Goal: Task Accomplishment & Management: Manage account settings

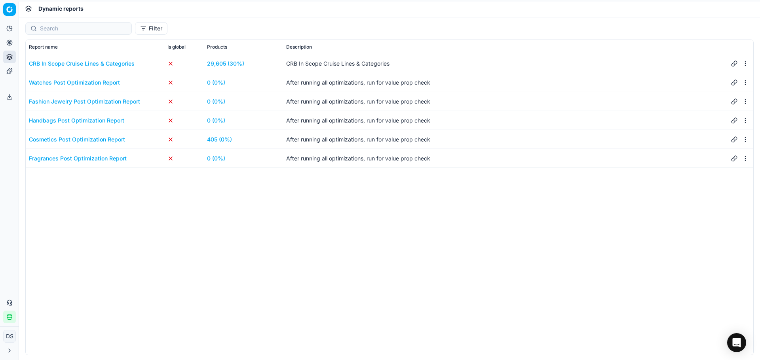
click at [8, 51] on button "Product portfolio" at bounding box center [9, 57] width 13 height 13
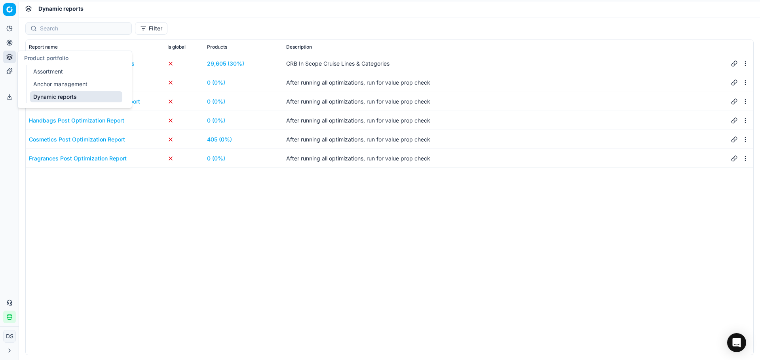
click at [39, 96] on link "Dynamic reports" at bounding box center [76, 96] width 92 height 11
click at [9, 44] on icon at bounding box center [9, 43] width 2 height 2
click at [48, 58] on link "Optimization groups" at bounding box center [76, 57] width 92 height 11
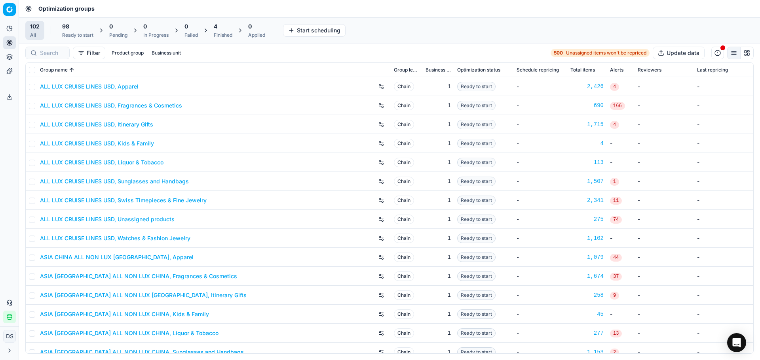
click at [65, 29] on span "98" at bounding box center [65, 27] width 7 height 8
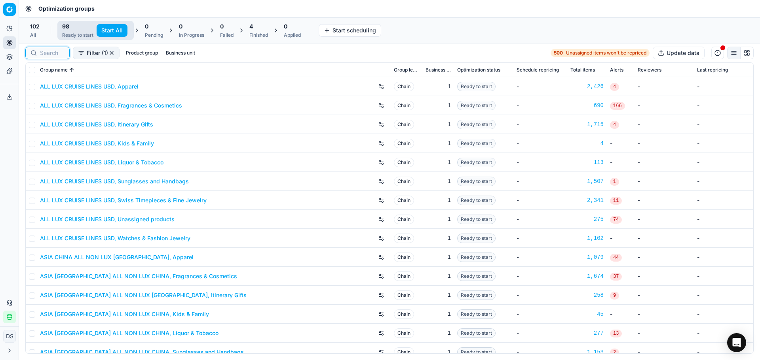
click at [56, 51] on input at bounding box center [52, 53] width 25 height 8
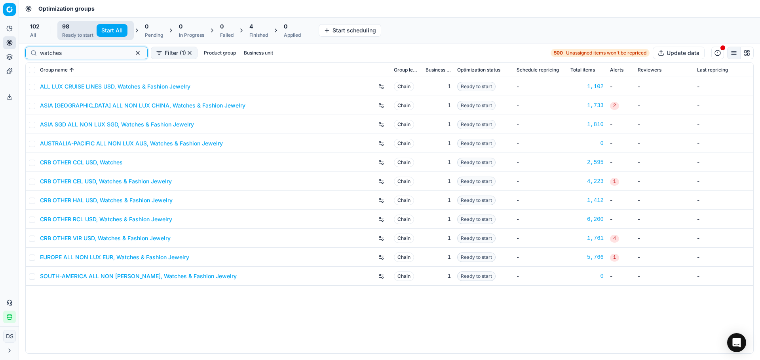
type input "watches"
click at [131, 184] on link "CRB OTHER CEL USD, Watches & Fashion Jewelry" at bounding box center [106, 182] width 132 height 8
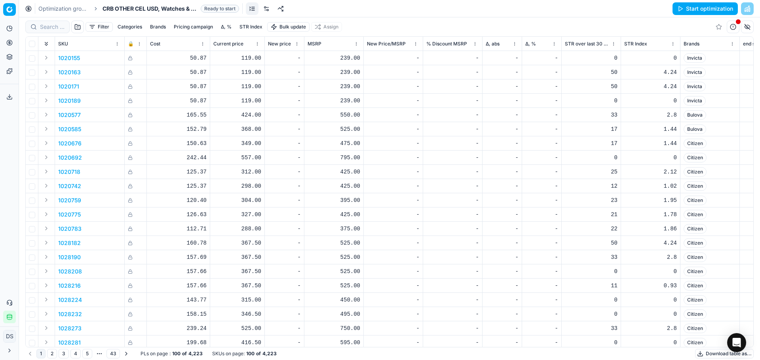
click at [263, 9] on link at bounding box center [266, 8] width 13 height 13
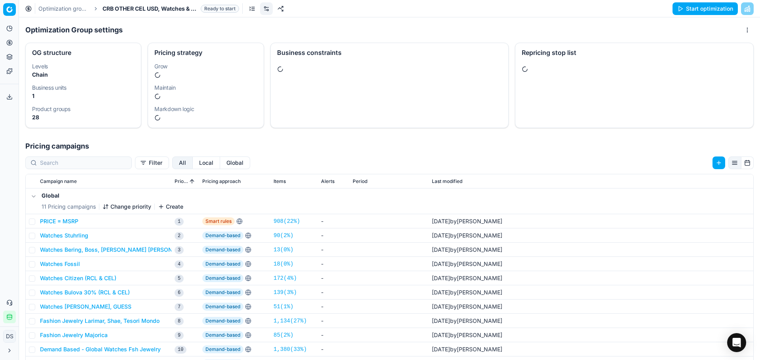
click at [618, 88] on div "Repricing stop list" at bounding box center [634, 85] width 239 height 85
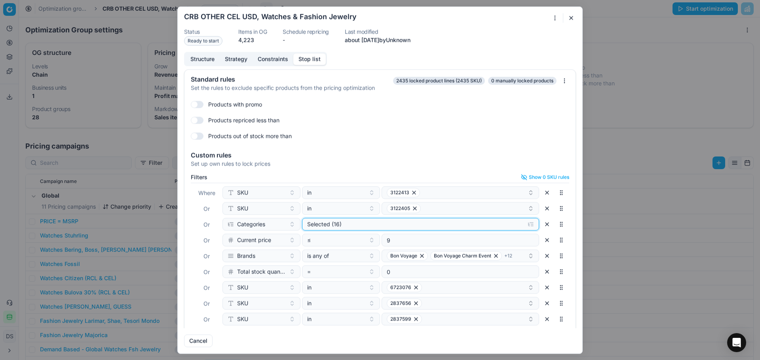
click at [381, 226] on div "Selected (16)" at bounding box center [414, 224] width 214 height 8
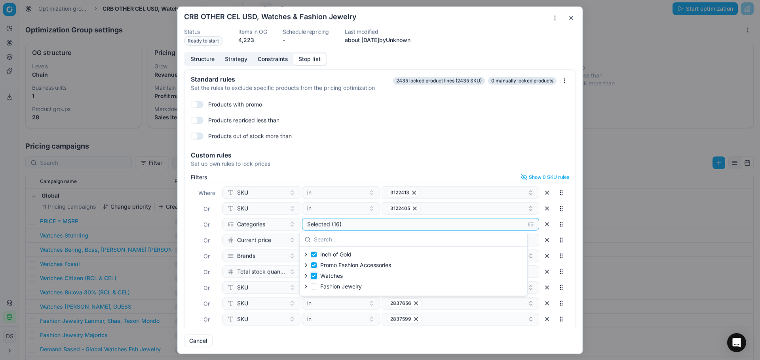
click at [311, 276] on input "Watches" at bounding box center [314, 276] width 6 height 6
checkbox input "false"
click at [315, 286] on input "Fashion Jewelry" at bounding box center [314, 287] width 6 height 6
checkbox input "true"
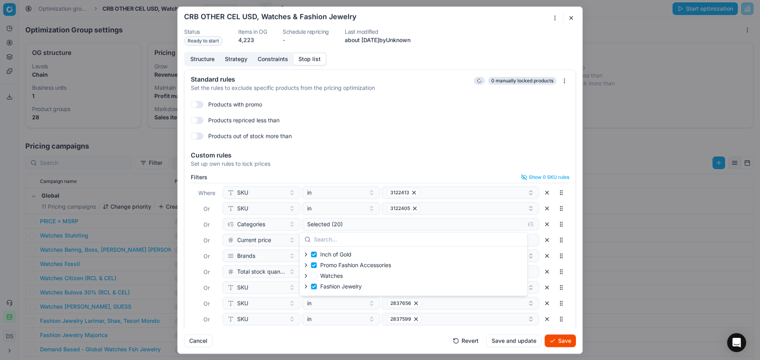
click at [473, 129] on div "Products with promo Products repriced less than Products out of stock more than" at bounding box center [380, 120] width 378 height 44
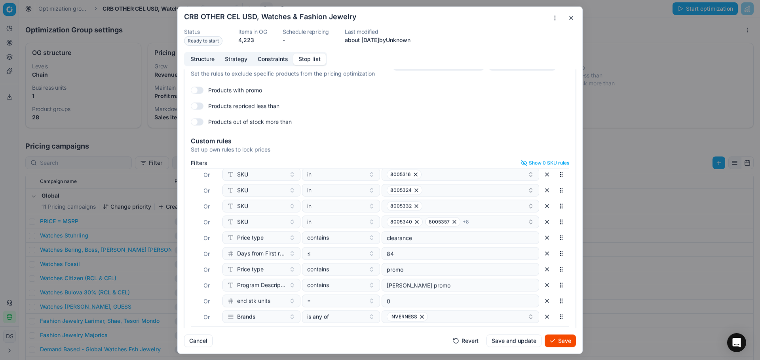
scroll to position [34, 0]
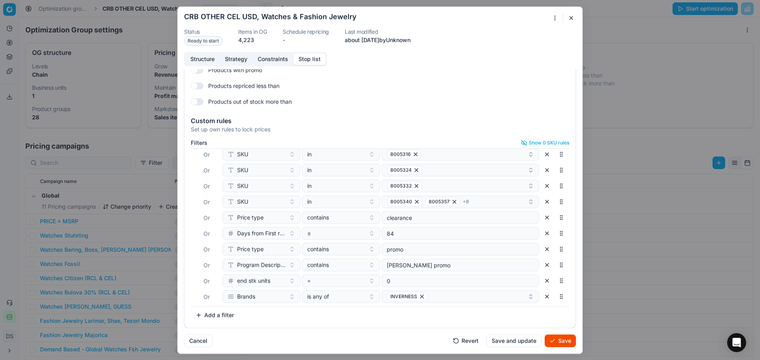
click at [558, 339] on button "Save" at bounding box center [559, 341] width 31 height 13
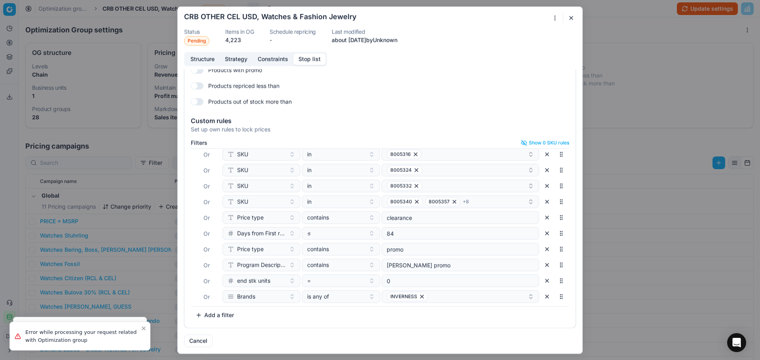
click at [571, 16] on button "button" at bounding box center [570, 17] width 9 height 9
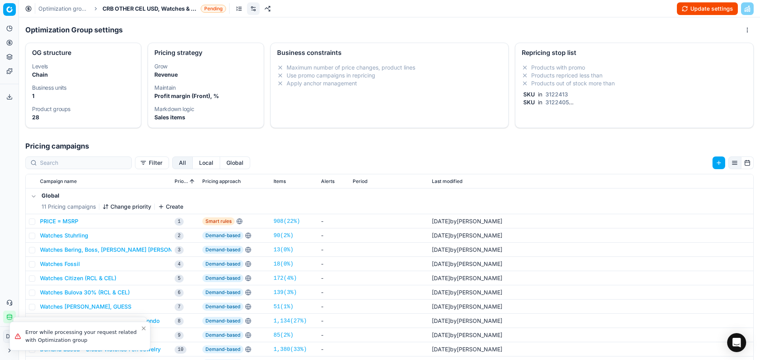
click at [701, 8] on button "Update settings" at bounding box center [707, 8] width 61 height 13
click at [69, 10] on link "Optimization groups" at bounding box center [63, 9] width 51 height 8
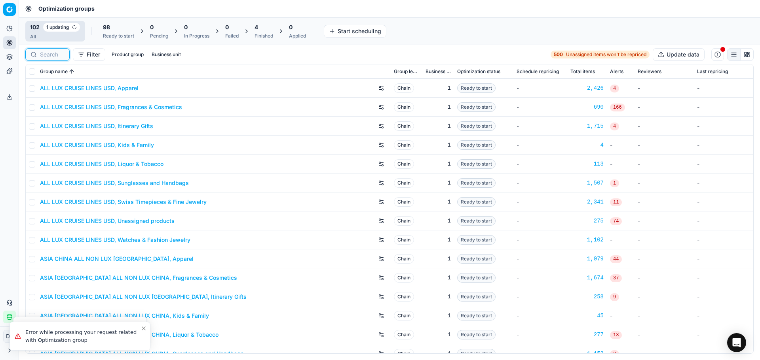
click at [63, 55] on input at bounding box center [52, 55] width 25 height 8
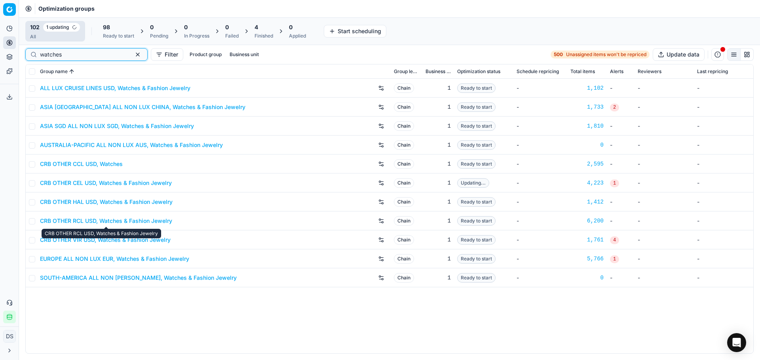
type input "watches"
click at [118, 240] on link "CRB OTHER VIR USD, Watches & Fashion Jewelry" at bounding box center [105, 240] width 131 height 8
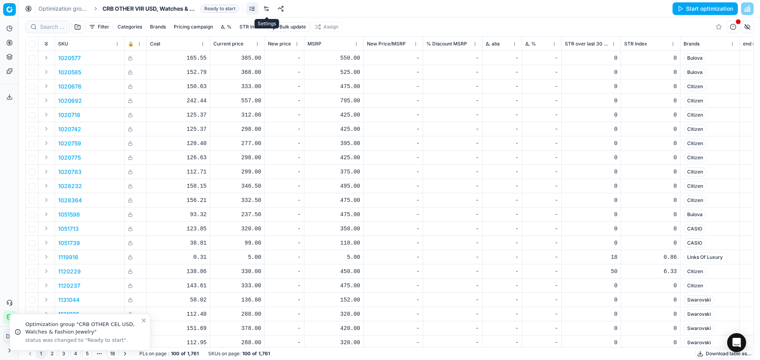
click at [270, 11] on link at bounding box center [266, 8] width 13 height 13
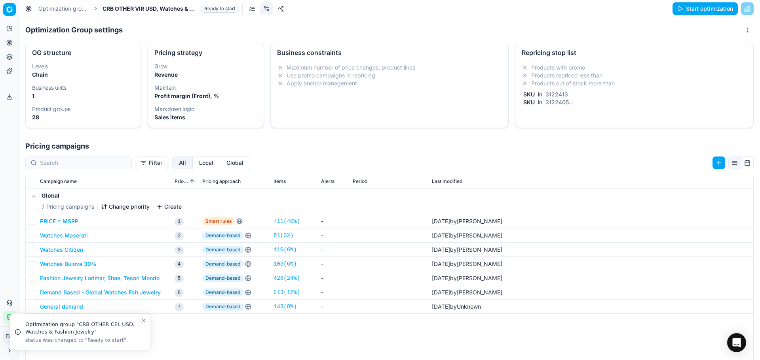
click at [620, 57] on div "Repricing stop list" at bounding box center [634, 51] width 238 height 17
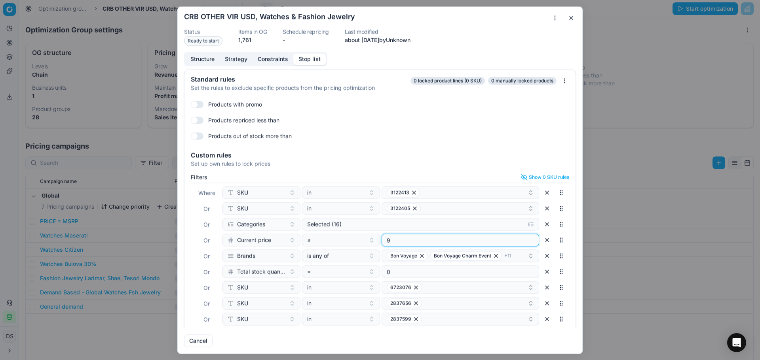
click at [446, 237] on input "9" at bounding box center [460, 240] width 150 height 12
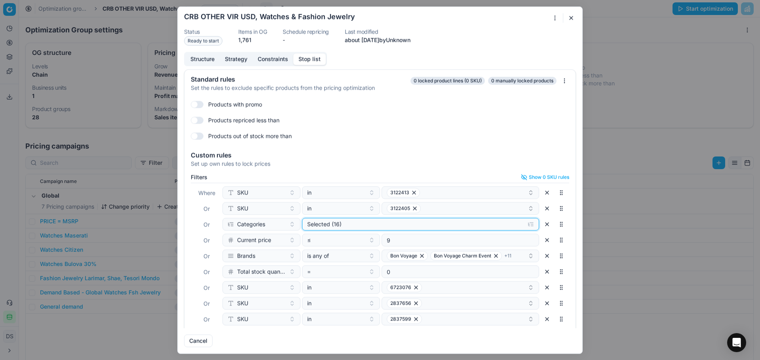
click at [410, 224] on div "Selected (16)" at bounding box center [414, 224] width 214 height 8
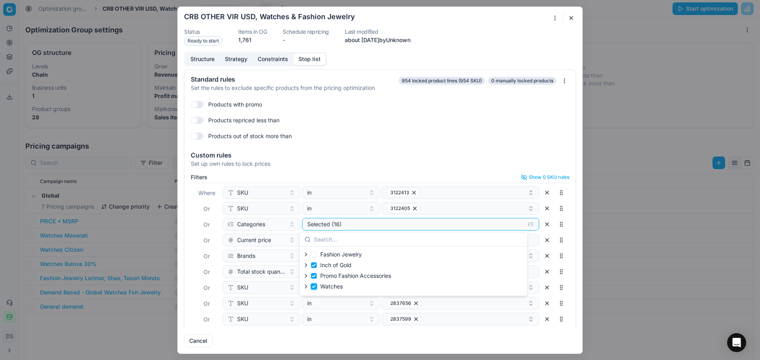
click at [315, 288] on input "Watches" at bounding box center [314, 287] width 6 height 6
checkbox input "false"
click at [313, 251] on label "Fashion Jewelry" at bounding box center [336, 255] width 51 height 8
click at [313, 252] on input "Fashion Jewelry" at bounding box center [314, 255] width 6 height 6
click at [314, 254] on input "Fashion Jewelry" at bounding box center [314, 255] width 6 height 6
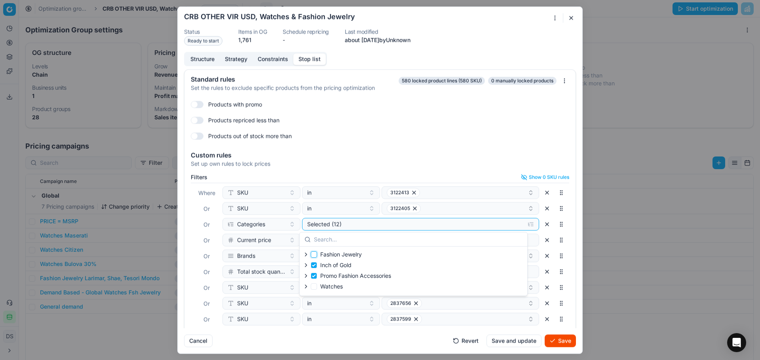
click at [313, 254] on input "Fashion Jewelry" at bounding box center [314, 255] width 6 height 6
checkbox input "true"
click at [393, 160] on div "Set up own rules to lock prices" at bounding box center [380, 164] width 378 height 8
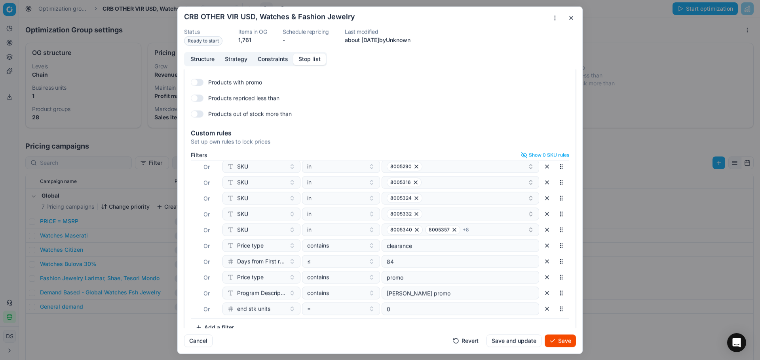
scroll to position [34, 0]
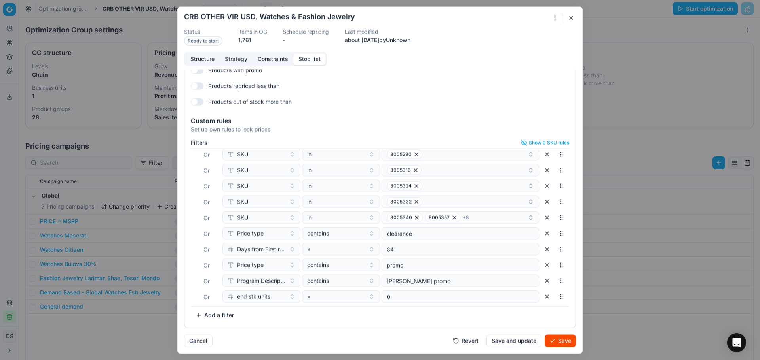
click at [555, 344] on button "Save" at bounding box center [559, 341] width 31 height 13
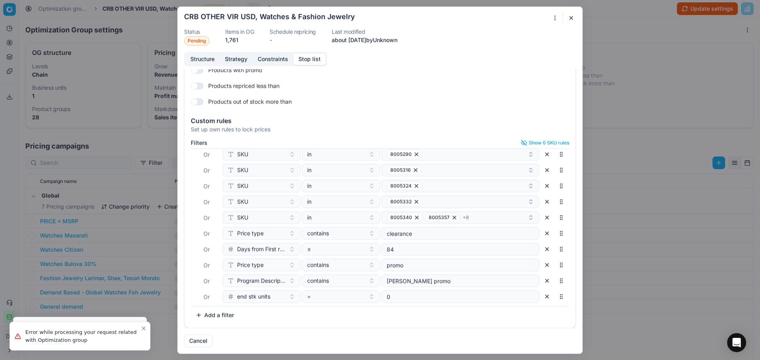
click at [573, 16] on button "button" at bounding box center [570, 17] width 9 height 9
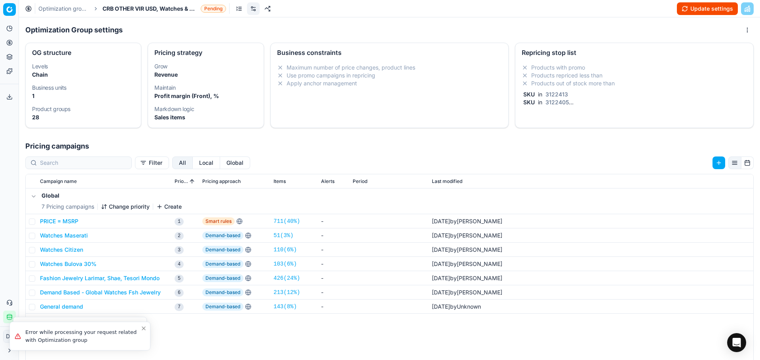
click at [700, 5] on button "Update settings" at bounding box center [707, 8] width 61 height 13
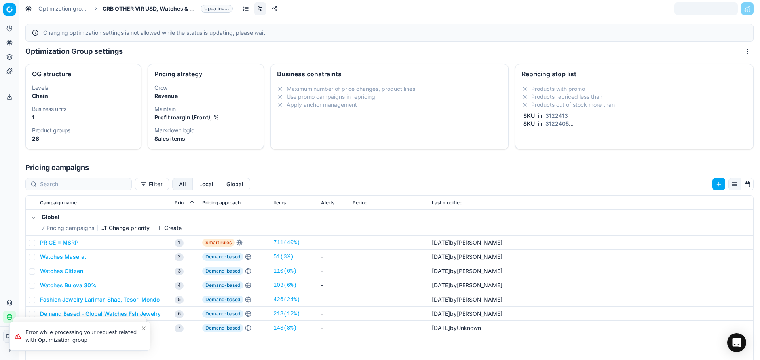
click at [53, 10] on link "Optimization groups" at bounding box center [63, 9] width 51 height 8
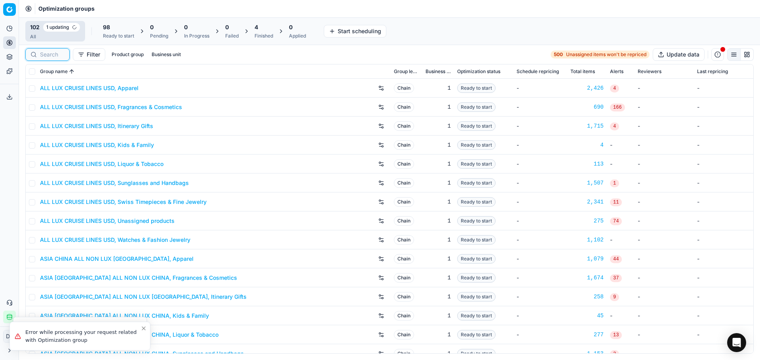
click at [44, 55] on input at bounding box center [52, 55] width 25 height 8
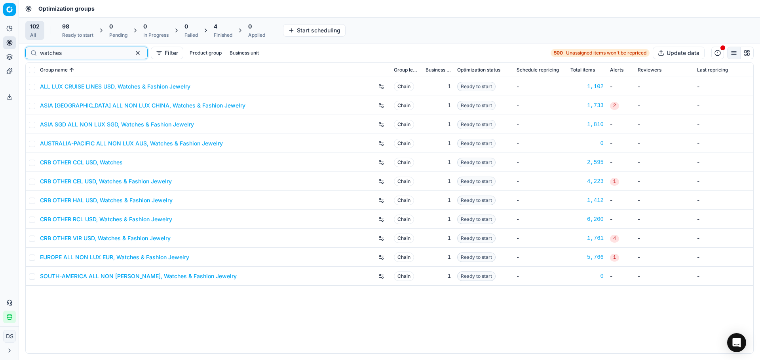
type input "watches"
click at [106, 219] on link "CRB OTHER RCL USD, Watches & Fashion Jewelry" at bounding box center [106, 220] width 132 height 8
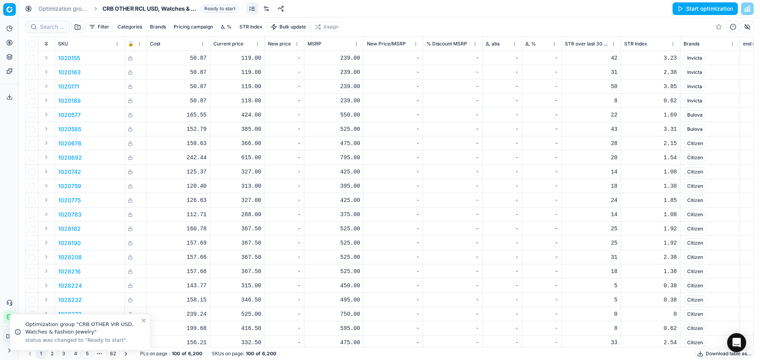
click at [270, 10] on link at bounding box center [266, 8] width 13 height 13
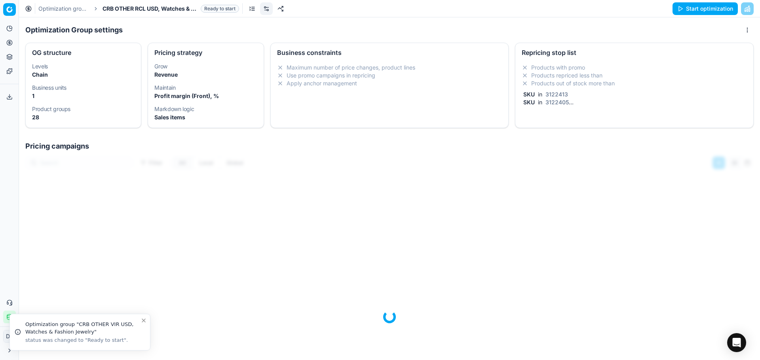
click at [517, 76] on div "Products with promo Products repriced less than Products out of stock more than…" at bounding box center [634, 87] width 238 height 52
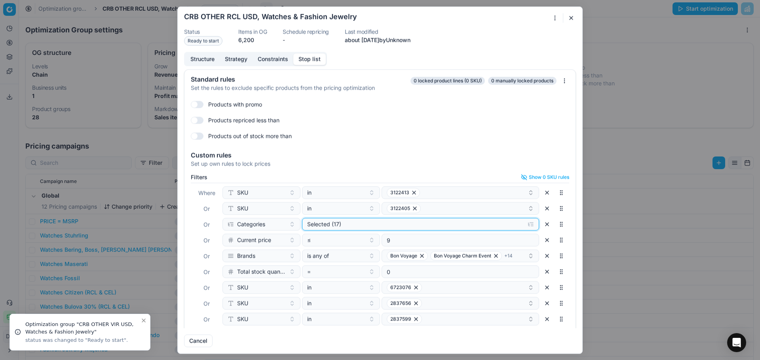
click at [338, 228] on div "Selected (17)" at bounding box center [414, 224] width 214 height 8
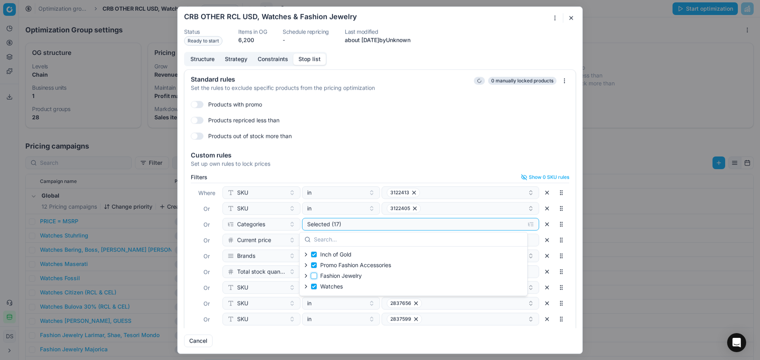
click at [313, 277] on input "Fashion Jewelry" at bounding box center [314, 276] width 6 height 6
checkbox input "true"
click at [313, 283] on label "Watches" at bounding box center [327, 287] width 32 height 8
click at [313, 284] on input "Watches" at bounding box center [314, 287] width 6 height 6
checkbox input "false"
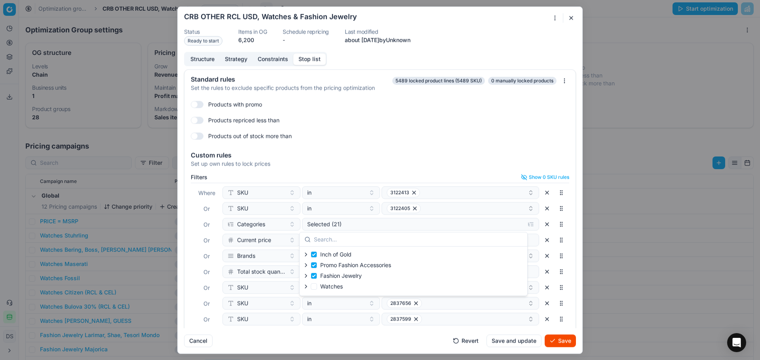
click at [460, 140] on div "Products out of stock more than" at bounding box center [380, 136] width 378 height 13
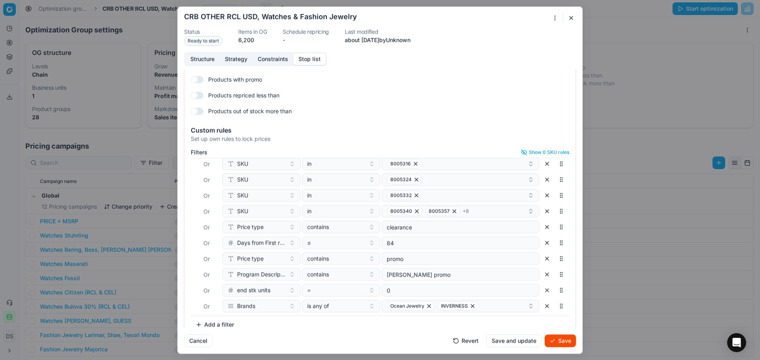
scroll to position [34, 0]
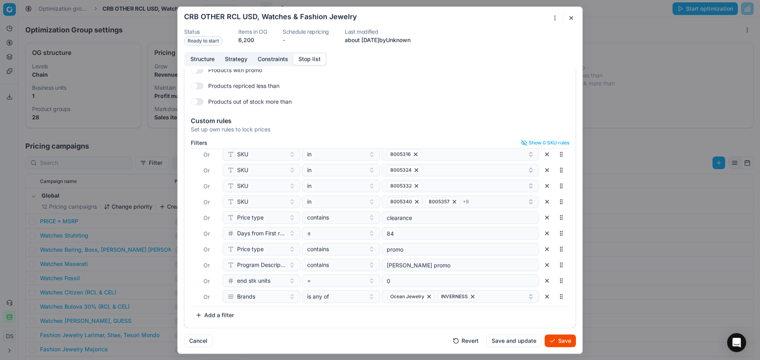
click at [554, 338] on button "Save" at bounding box center [559, 341] width 31 height 13
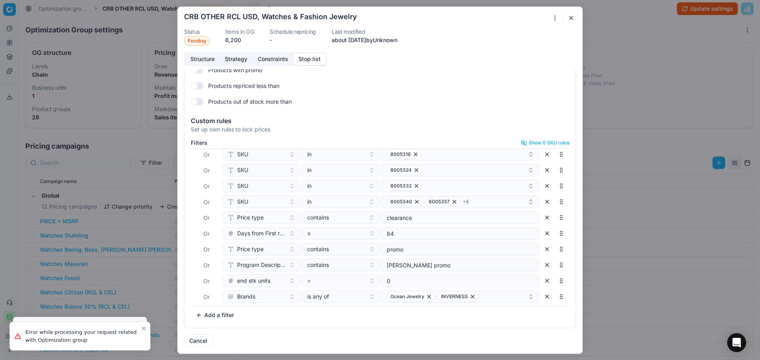
drag, startPoint x: 572, startPoint y: 18, endPoint x: 590, endPoint y: 17, distance: 17.9
click at [573, 18] on button "button" at bounding box center [570, 17] width 9 height 9
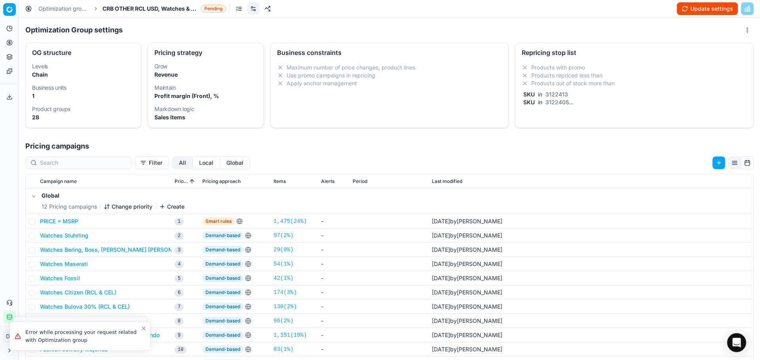
click at [691, 6] on button "Update settings" at bounding box center [707, 8] width 61 height 13
click at [78, 12] on link "Optimization groups" at bounding box center [63, 9] width 51 height 8
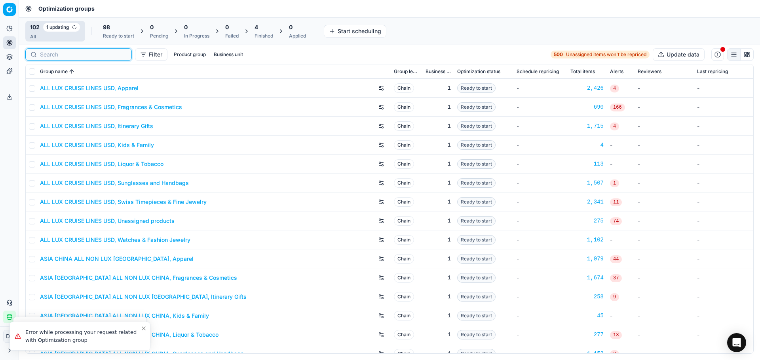
click at [57, 55] on input at bounding box center [83, 55] width 87 height 8
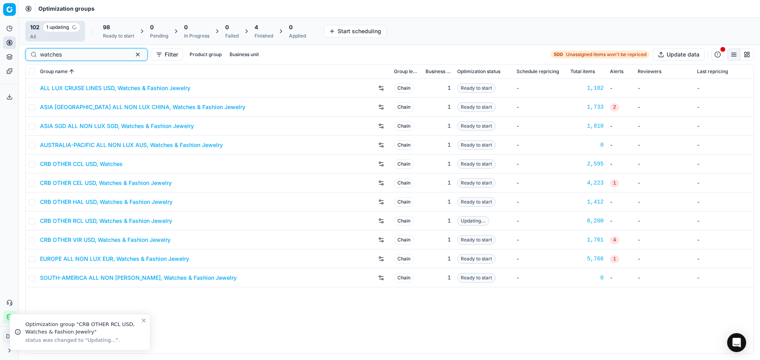
type input "watches"
click at [116, 167] on link "CRB OTHER CCL USD, Watches" at bounding box center [81, 164] width 83 height 8
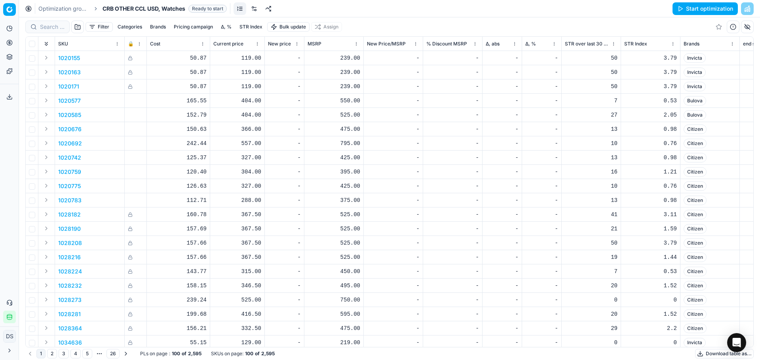
click at [260, 11] on link at bounding box center [254, 8] width 13 height 13
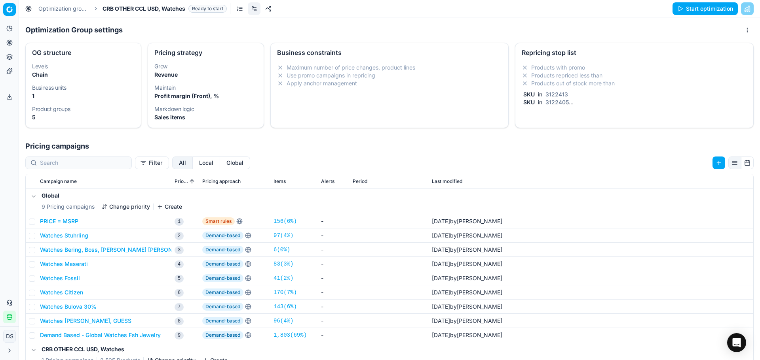
click at [665, 81] on li "Products out of stock more than" at bounding box center [633, 84] width 225 height 8
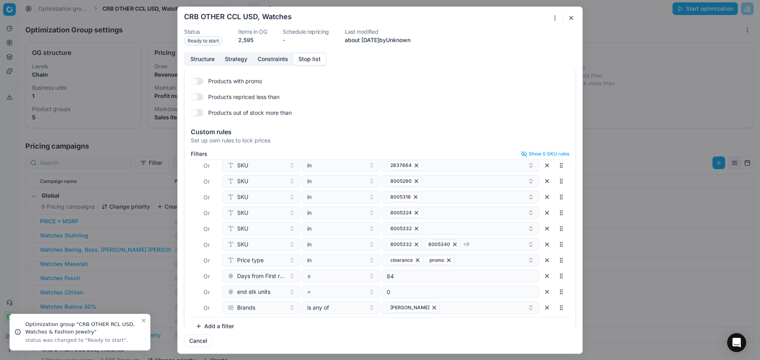
scroll to position [34, 0]
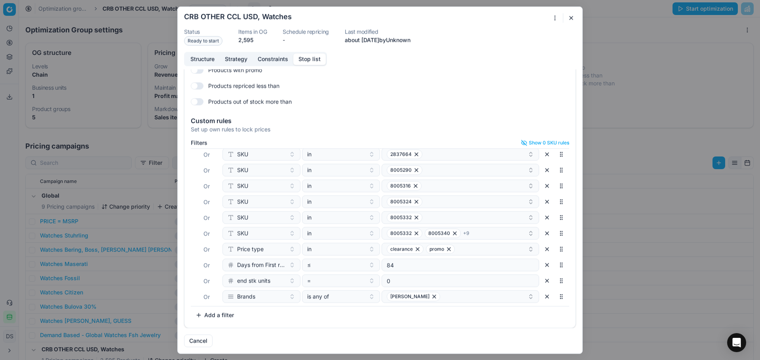
click at [572, 18] on button "button" at bounding box center [570, 17] width 9 height 9
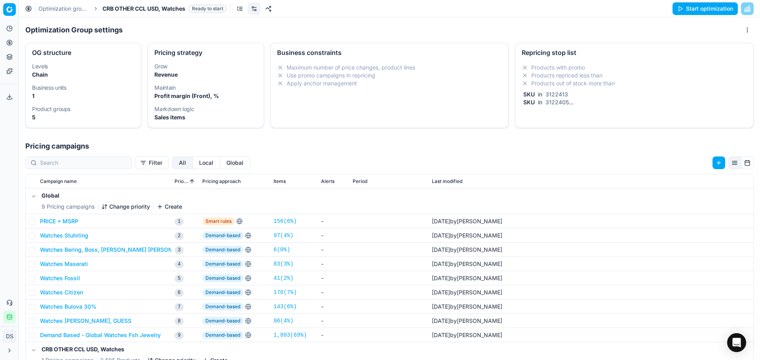
click at [49, 9] on link "Optimization groups" at bounding box center [63, 9] width 51 height 8
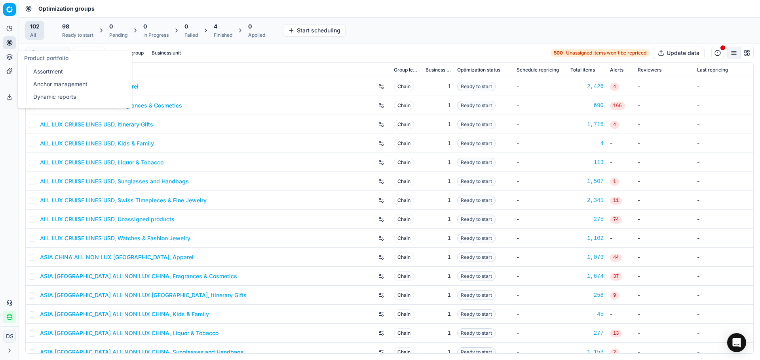
click at [7, 55] on icon at bounding box center [9, 55] width 5 height 3
click at [47, 97] on link "Products" at bounding box center [76, 95] width 92 height 11
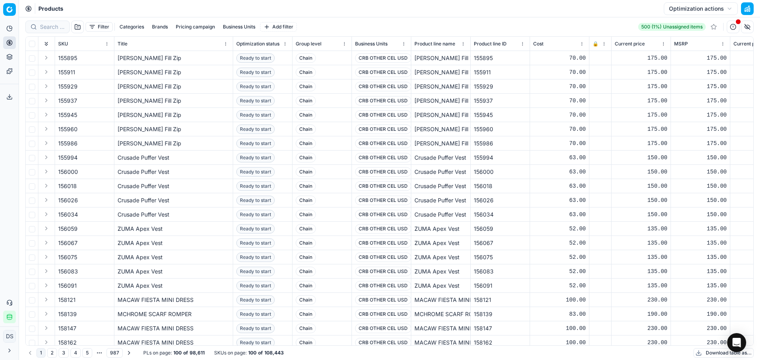
click at [159, 23] on button "Brands" at bounding box center [160, 26] width 22 height 9
type input "chase"
click at [147, 56] on div "Chase Durer" at bounding box center [160, 55] width 123 height 13
checkbox input "true"
click at [207, 75] on button "Apply" at bounding box center [208, 73] width 19 height 9
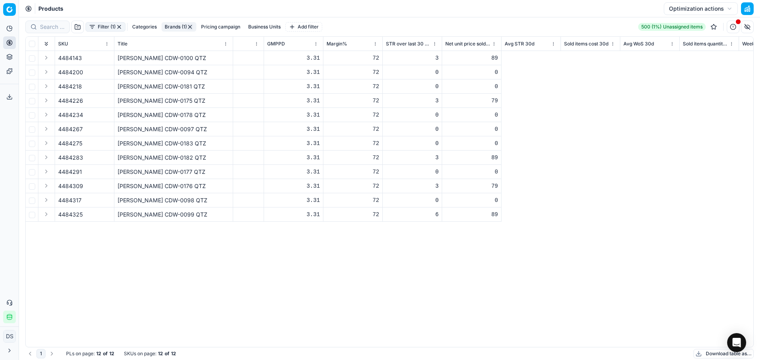
scroll to position [0, 3770]
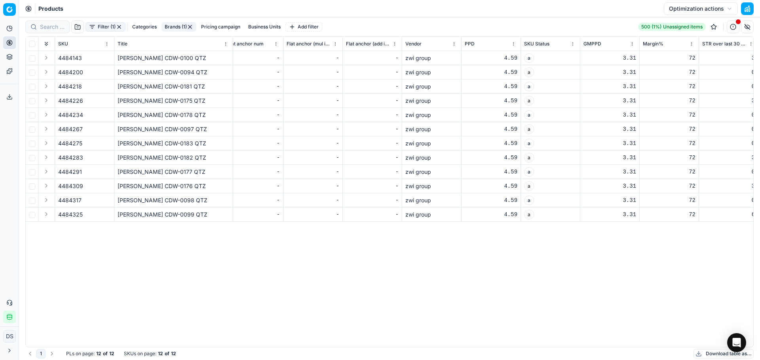
click at [11, 43] on icon at bounding box center [9, 43] width 6 height 6
drag, startPoint x: 57, startPoint y: 96, endPoint x: 52, endPoint y: 90, distance: 7.9
click at [57, 96] on link "Products" at bounding box center [76, 95] width 92 height 11
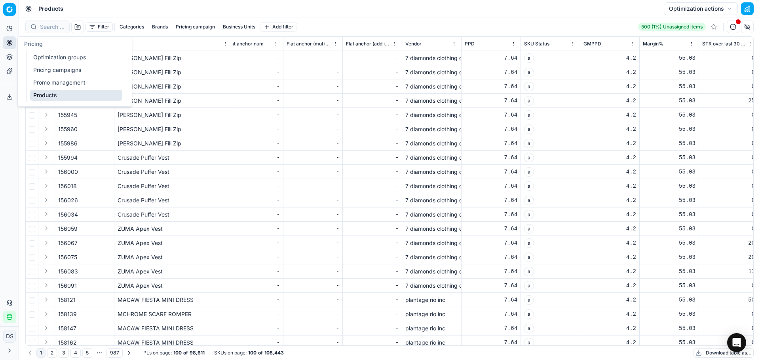
click at [35, 55] on link "Optimization groups" at bounding box center [76, 57] width 92 height 11
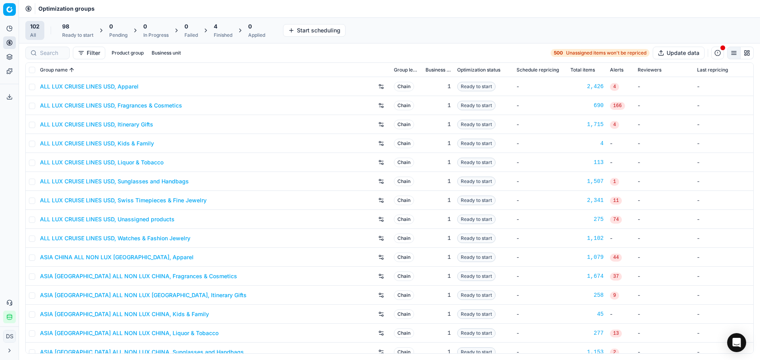
click at [227, 28] on div "4" at bounding box center [223, 27] width 19 height 8
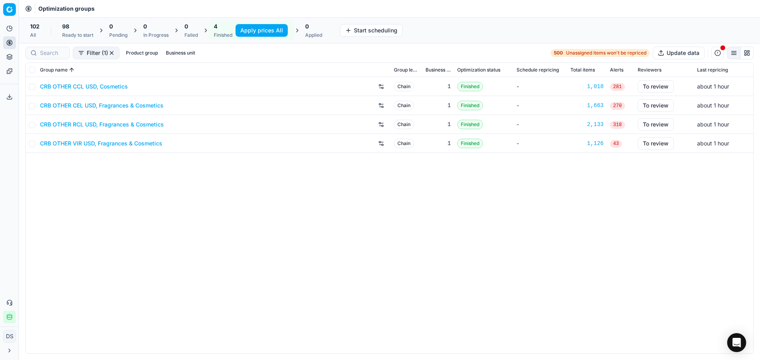
click at [9, 13] on html "Pricing platform Analytics Pricing Product portfolio Templates Export service 3…" at bounding box center [380, 180] width 760 height 360
